Goal: Information Seeking & Learning: Learn about a topic

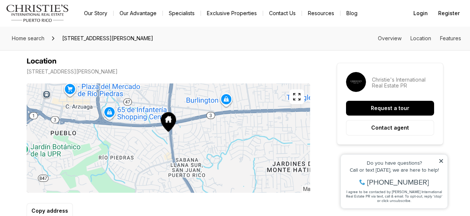
scroll to position [444, 0]
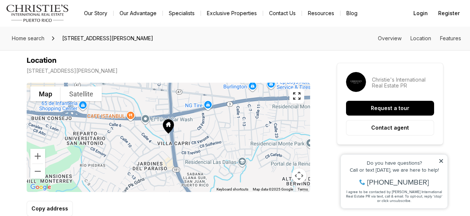
click at [163, 127] on icon at bounding box center [168, 126] width 11 height 14
click at [48, 94] on button "Map" at bounding box center [45, 94] width 30 height 15
click at [81, 91] on button "Satellite" at bounding box center [81, 94] width 41 height 15
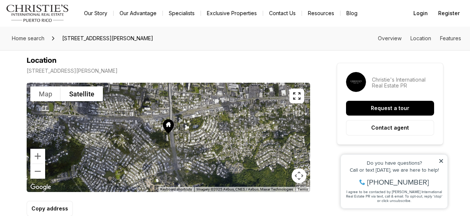
click at [61, 70] on p "286 CALLE JUNIN #J307 SAN JUAN PR, 00926" at bounding box center [72, 71] width 91 height 6
copy div "286 CALLE JUNIN #J307 SAN JUAN PR, 00926"
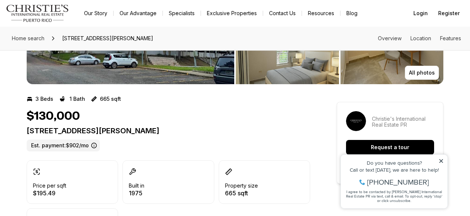
scroll to position [0, 0]
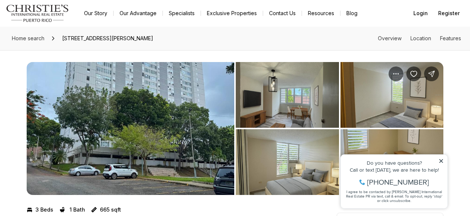
click at [441, 162] on icon at bounding box center [440, 161] width 5 height 5
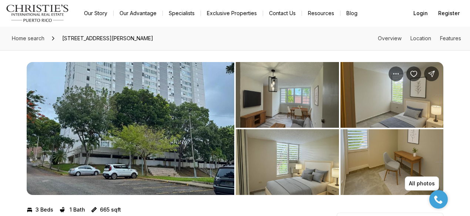
click at [298, 88] on img "View image gallery" at bounding box center [287, 95] width 103 height 66
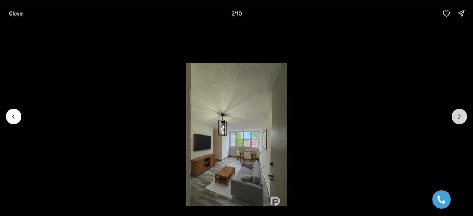
click at [461, 115] on icon "Next slide" at bounding box center [459, 116] width 7 height 7
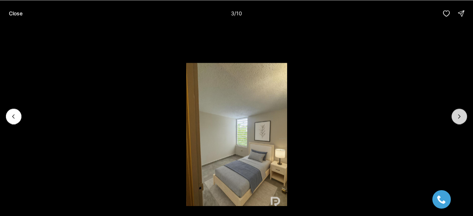
click at [456, 112] on button "Next slide" at bounding box center [460, 117] width 16 height 16
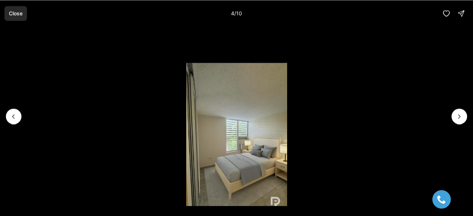
click at [16, 15] on p "Close" at bounding box center [16, 13] width 14 height 6
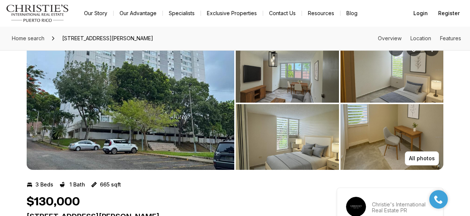
scroll to position [37, 0]
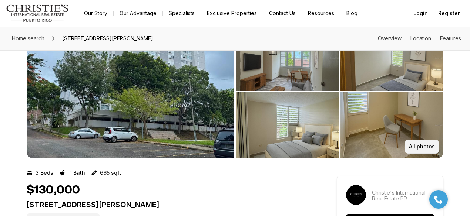
click at [427, 140] on button "All photos" at bounding box center [422, 147] width 34 height 14
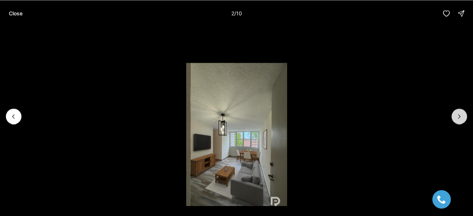
click at [463, 114] on icon "Next slide" at bounding box center [459, 116] width 7 height 7
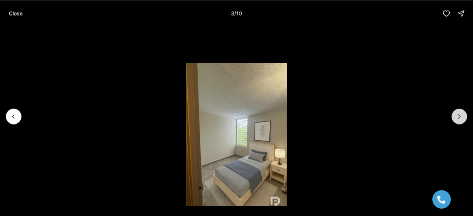
click at [463, 114] on icon "Next slide" at bounding box center [459, 116] width 7 height 7
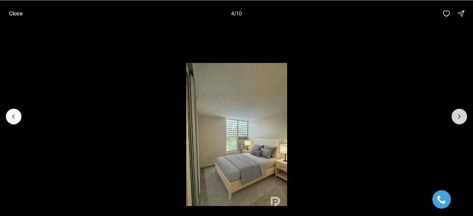
click at [463, 114] on icon "Next slide" at bounding box center [459, 116] width 7 height 7
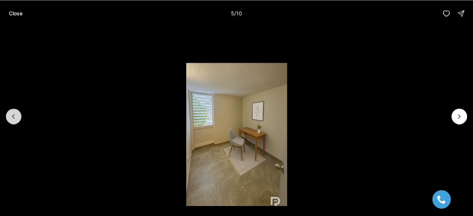
click at [10, 120] on button "Previous slide" at bounding box center [14, 117] width 16 height 16
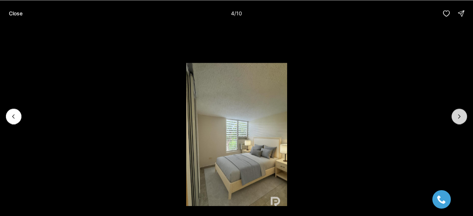
click at [463, 115] on icon "Next slide" at bounding box center [459, 116] width 7 height 7
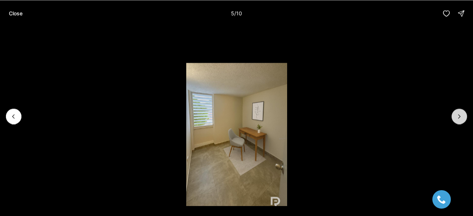
click at [463, 115] on icon "Next slide" at bounding box center [459, 116] width 7 height 7
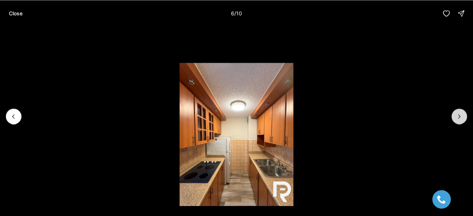
click at [463, 115] on icon "Next slide" at bounding box center [459, 116] width 7 height 7
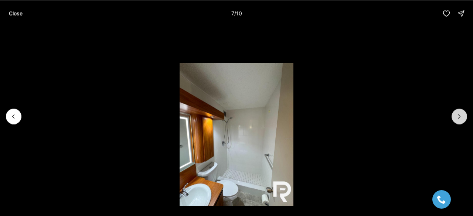
click at [463, 115] on icon "Next slide" at bounding box center [459, 116] width 7 height 7
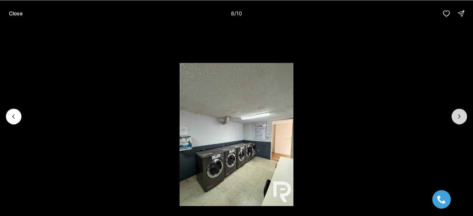
click at [463, 115] on icon "Next slide" at bounding box center [459, 116] width 7 height 7
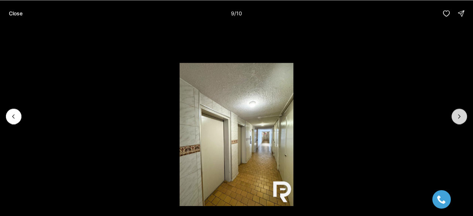
click at [463, 115] on icon "Next slide" at bounding box center [459, 116] width 7 height 7
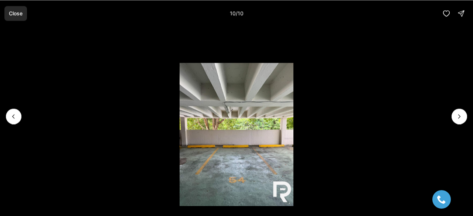
click at [15, 14] on p "Close" at bounding box center [16, 13] width 14 height 6
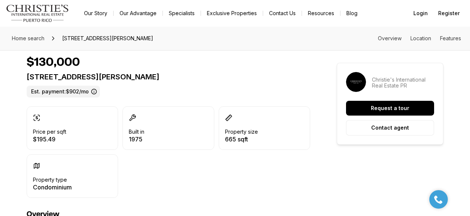
scroll to position [148, 0]
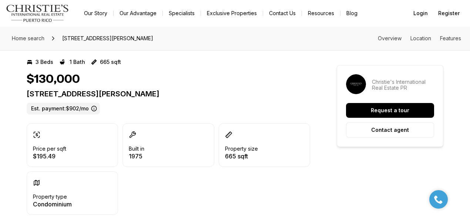
click at [35, 11] on img "Main navigation" at bounding box center [37, 13] width 63 height 18
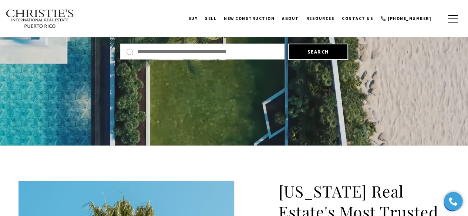
scroll to position [111, 0]
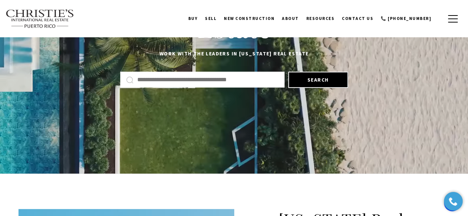
click at [219, 84] on input "Search by Address, City, or Neighborhood" at bounding box center [207, 80] width 141 height 10
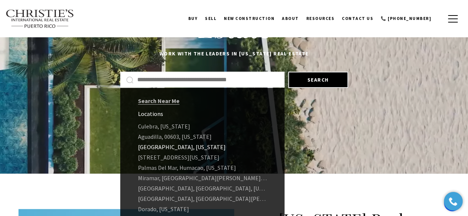
click at [180, 148] on link "[GEOGRAPHIC_DATA], [US_STATE]" at bounding box center [202, 147] width 164 height 10
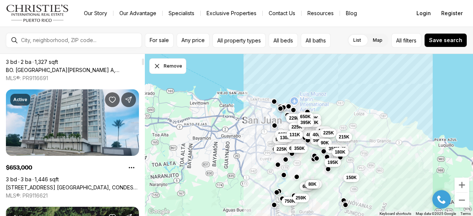
scroll to position [185, 0]
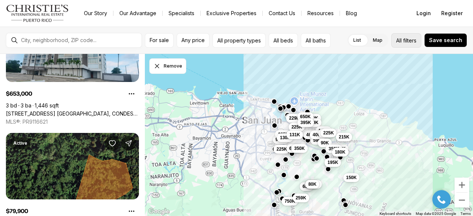
click at [413, 36] on button "All filters" at bounding box center [407, 40] width 30 height 14
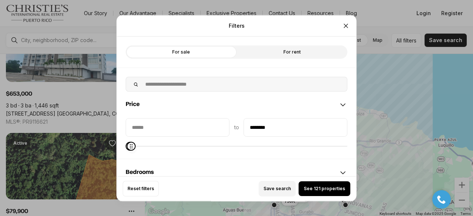
click at [127, 151] on span "Maximum" at bounding box center [131, 146] width 9 height 9
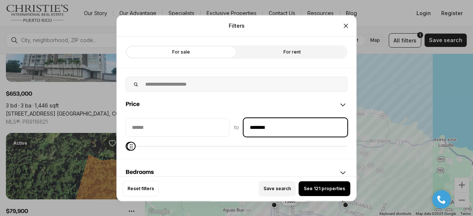
click at [263, 121] on input "********" at bounding box center [295, 127] width 103 height 18
click at [258, 126] on input "********" at bounding box center [295, 127] width 103 height 18
type input "********"
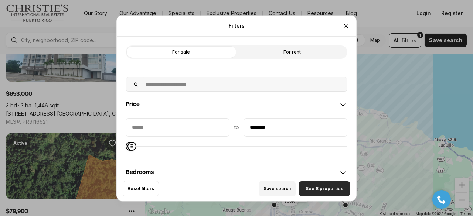
click at [323, 193] on button "See 8 properties" at bounding box center [325, 189] width 52 height 15
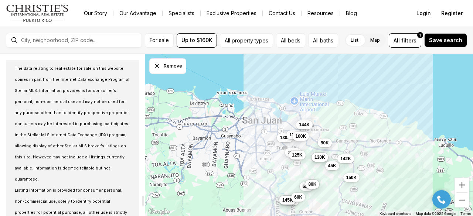
scroll to position [2293, 0]
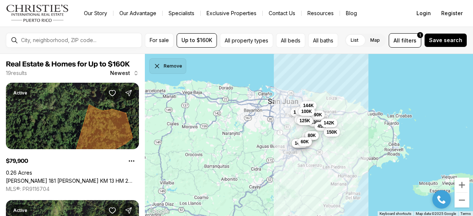
click at [154, 66] on icon "Dismiss drawing" at bounding box center [156, 65] width 7 height 7
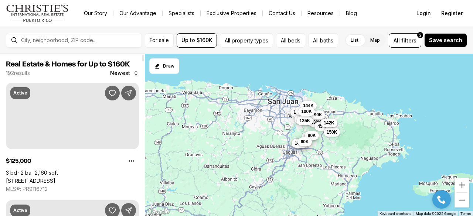
click at [77, 33] on div at bounding box center [74, 40] width 136 height 15
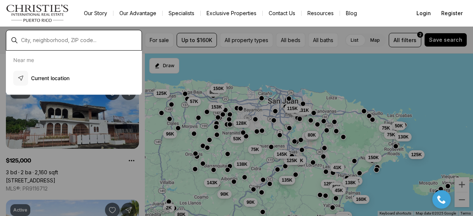
click at [80, 38] on input "text" at bounding box center [80, 40] width 118 height 6
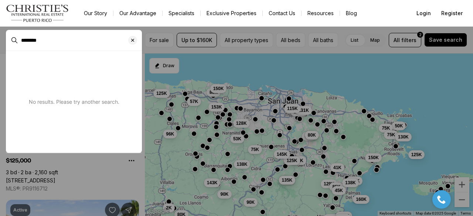
type input "********"
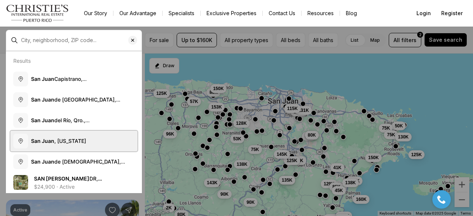
click at [100, 138] on button "San Juan , Puerto Rico" at bounding box center [73, 141] width 127 height 21
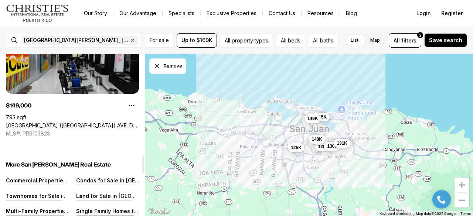
scroll to position [961, 0]
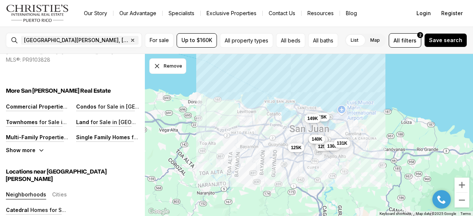
click at [106, 35] on div "San Juan, Puerto Rico Remove San Juan, Puerto Rico" at bounding box center [80, 40] width 124 height 15
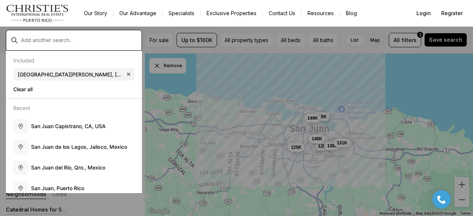
click at [88, 40] on input "text" at bounding box center [80, 40] width 118 height 6
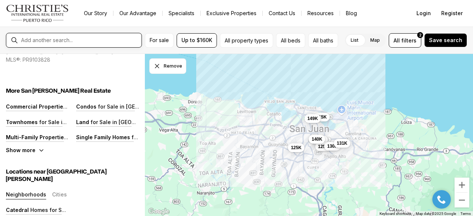
click at [88, 40] on input "text" at bounding box center [80, 40] width 118 height 6
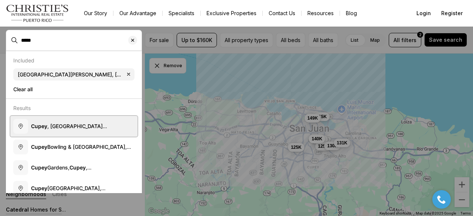
click at [85, 126] on span "Cupey , San Juan, Puerto Rico" at bounding box center [69, 130] width 76 height 14
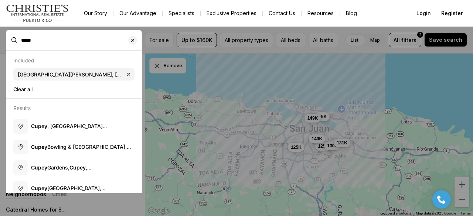
type input "**********"
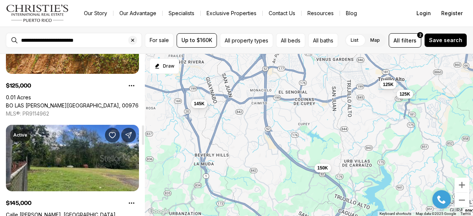
scroll to position [666, 0]
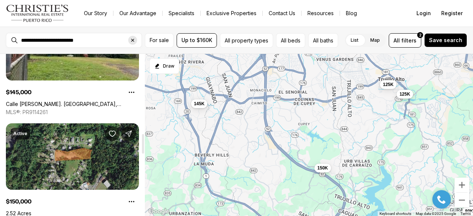
click at [135, 41] on icon "Clear search input" at bounding box center [133, 40] width 6 height 6
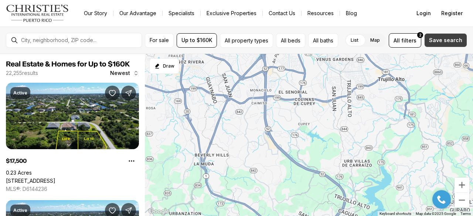
click at [453, 41] on span "Save search" at bounding box center [445, 40] width 33 height 6
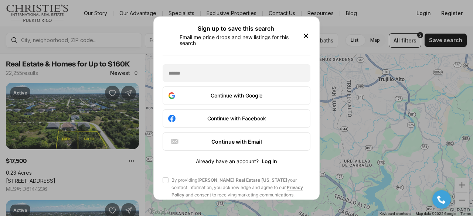
click at [309, 37] on icon "button" at bounding box center [306, 35] width 9 height 9
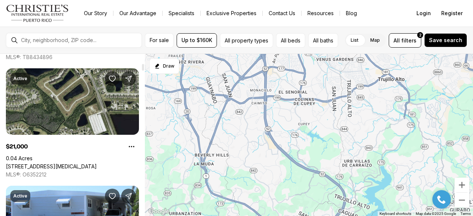
scroll to position [370, 0]
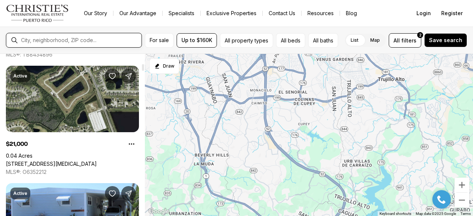
click at [76, 40] on input "text" at bounding box center [80, 40] width 118 height 6
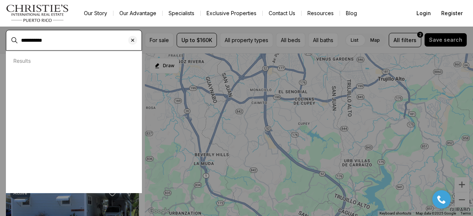
type input "**********"
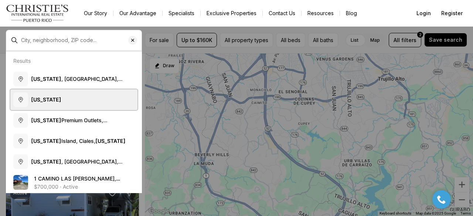
click at [68, 97] on button "Puerto Rico" at bounding box center [73, 99] width 127 height 21
type input "**********"
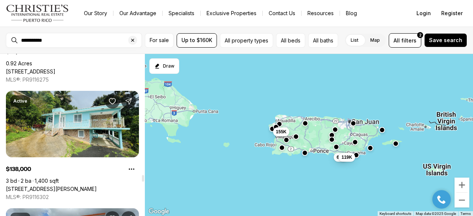
scroll to position [4733, 0]
